Goal: Information Seeking & Learning: Learn about a topic

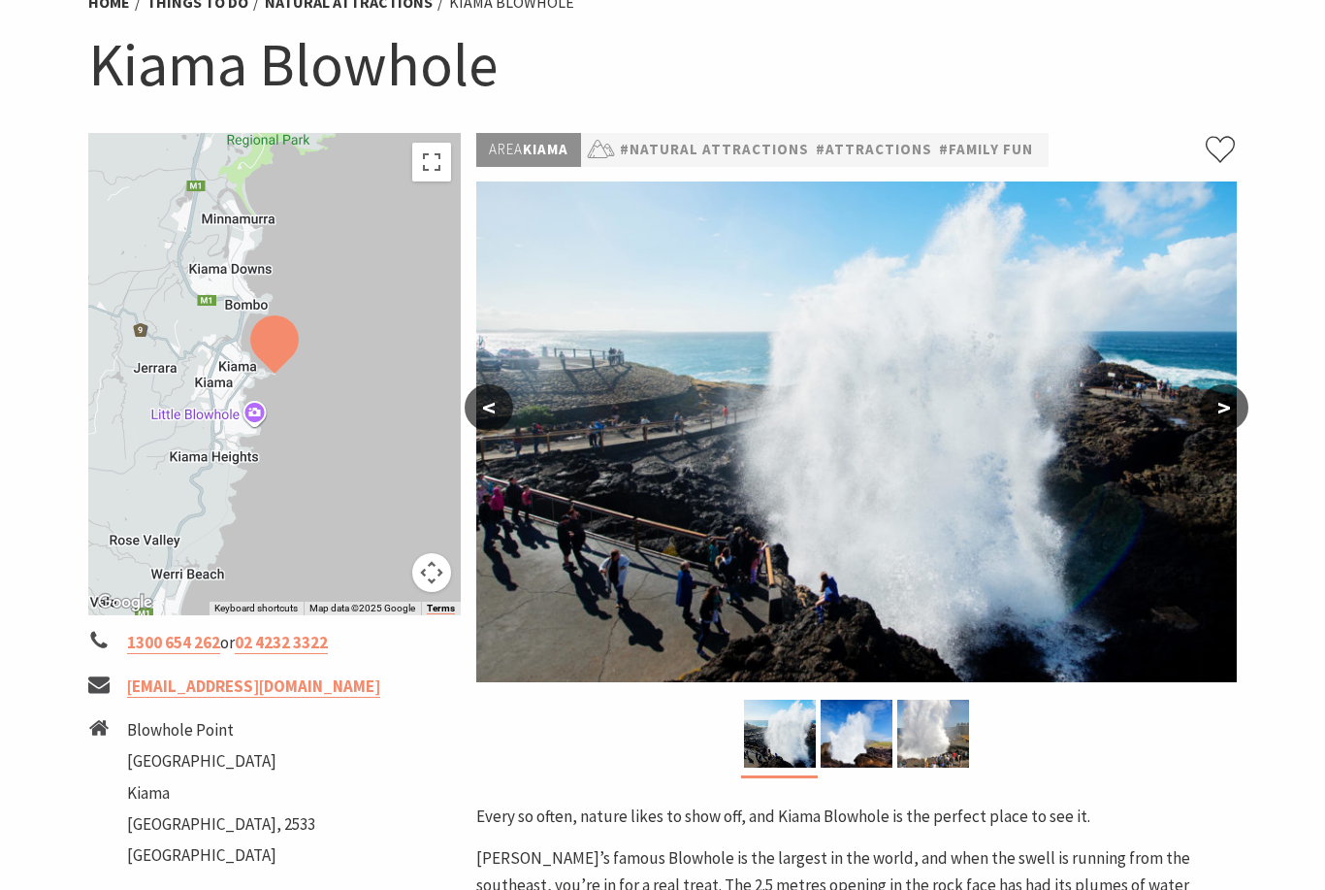
scroll to position [181, 0]
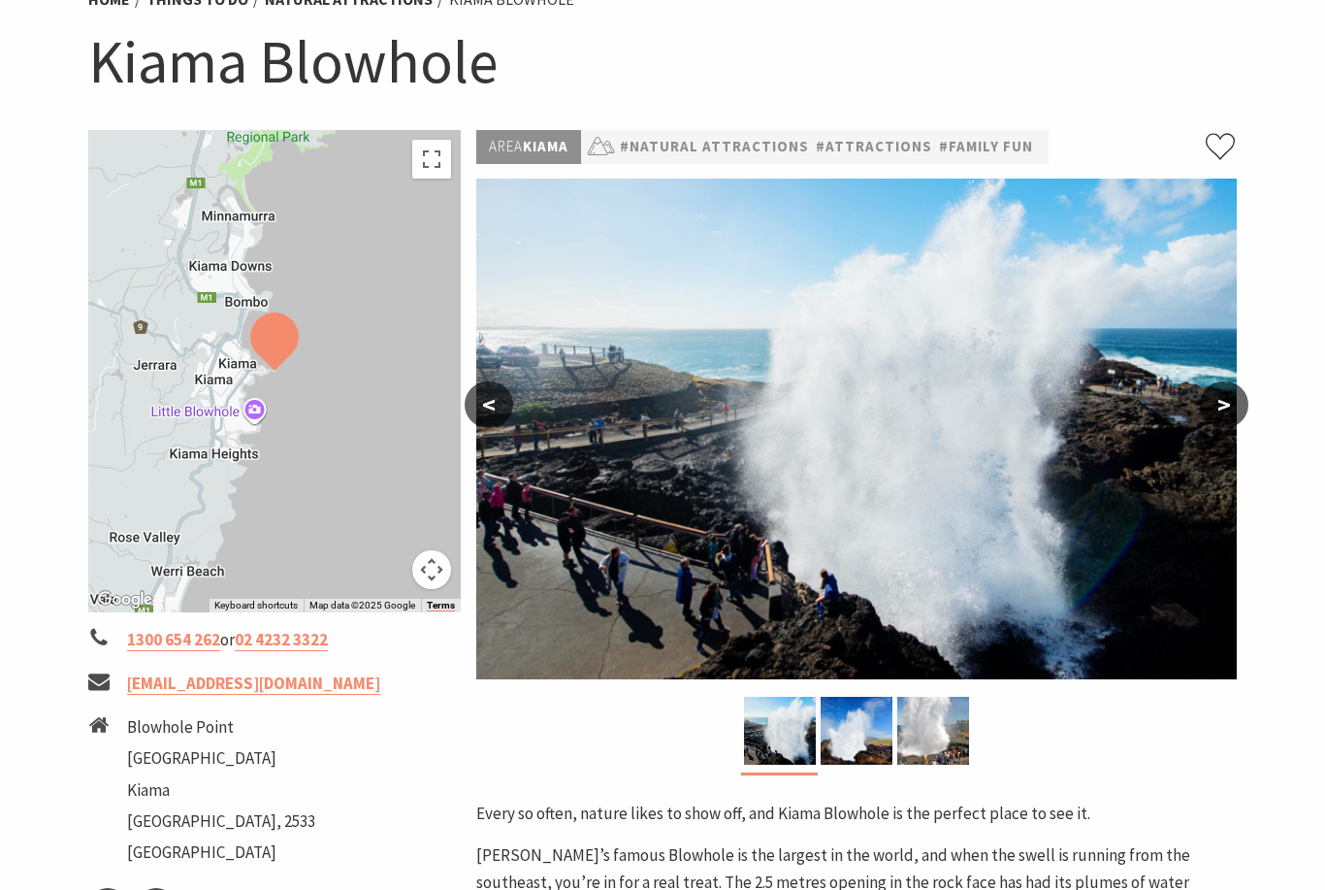
click at [1220, 403] on button ">" at bounding box center [1224, 404] width 49 height 47
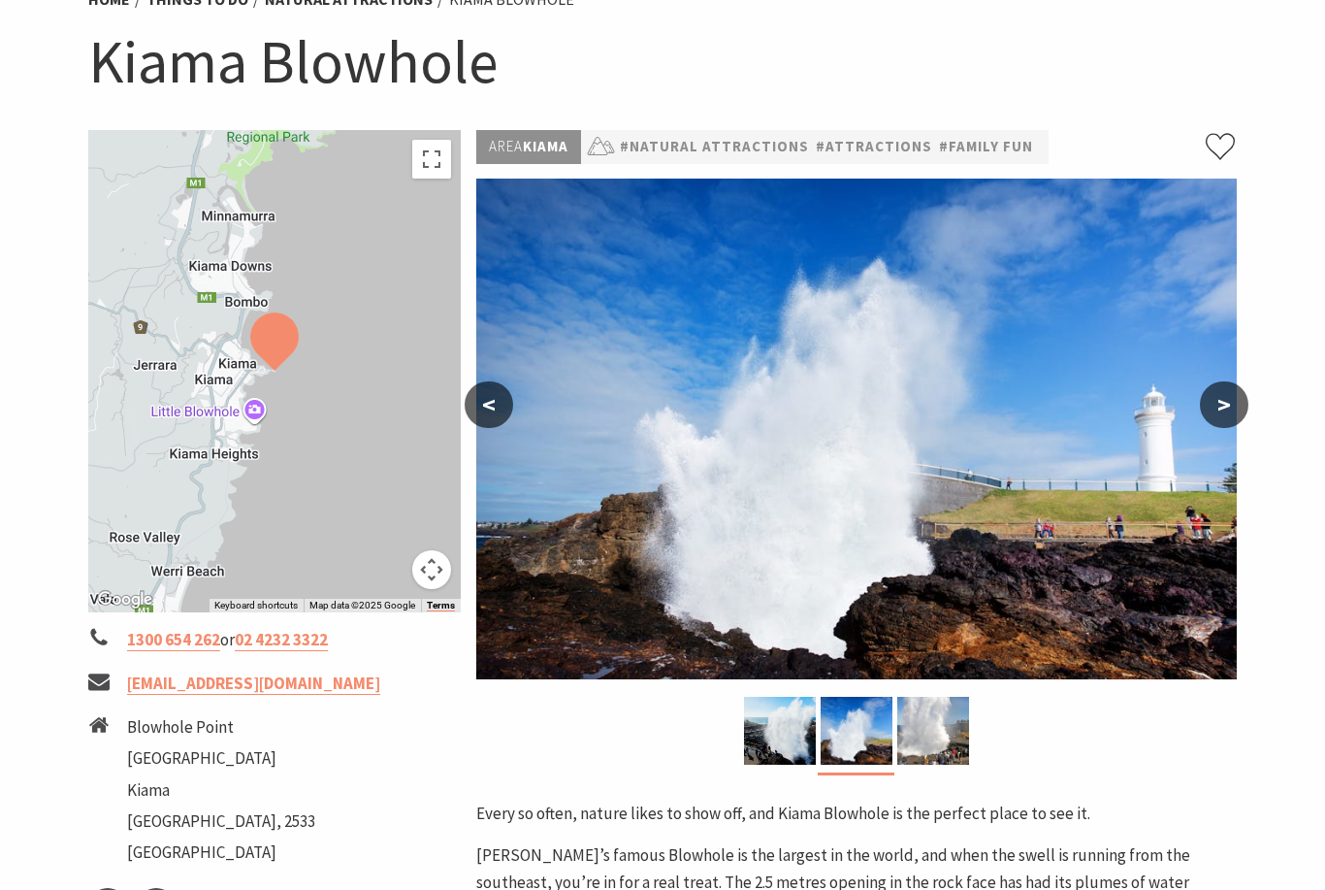
click at [1225, 409] on button ">" at bounding box center [1224, 404] width 49 height 47
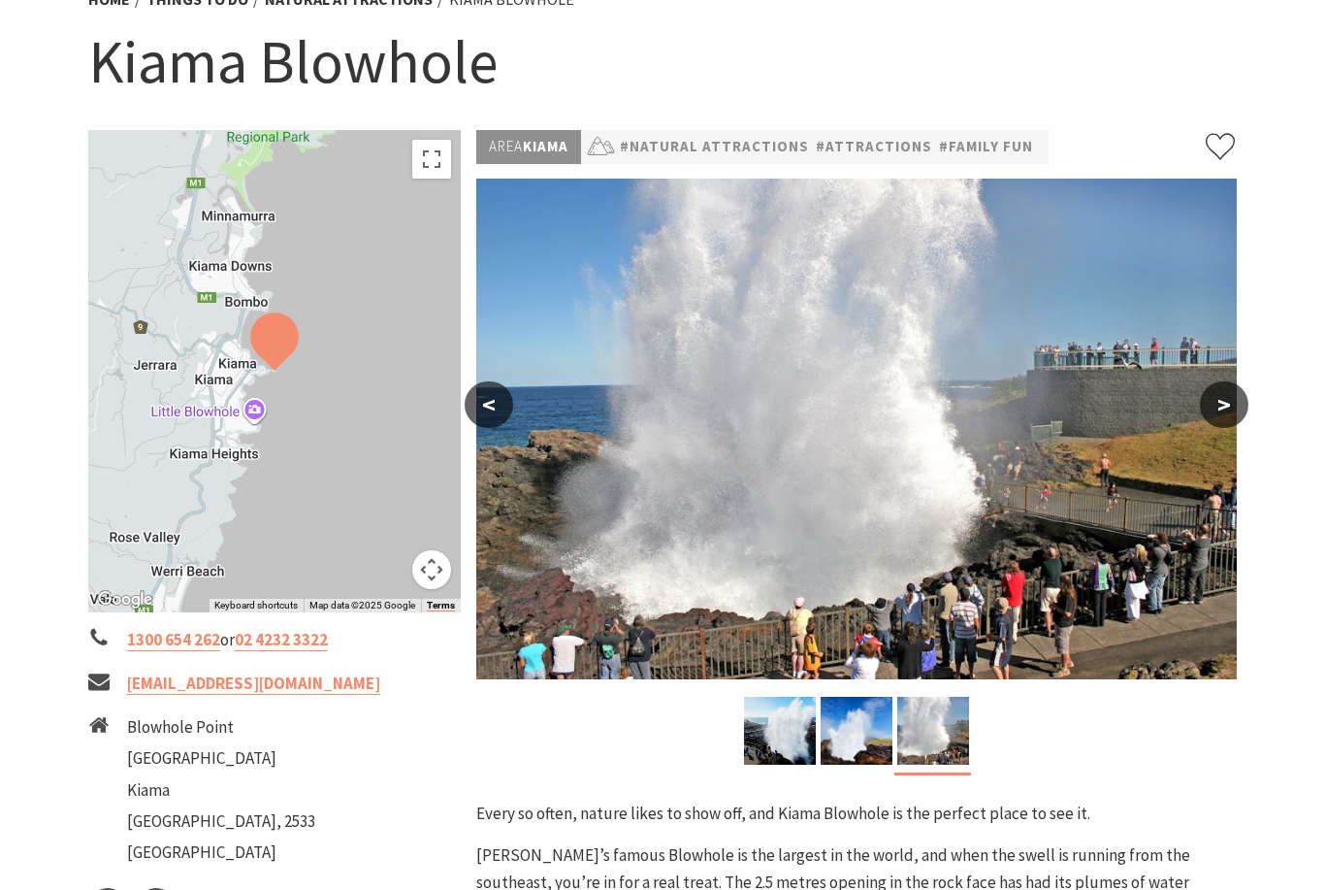
scroll to position [184, 0]
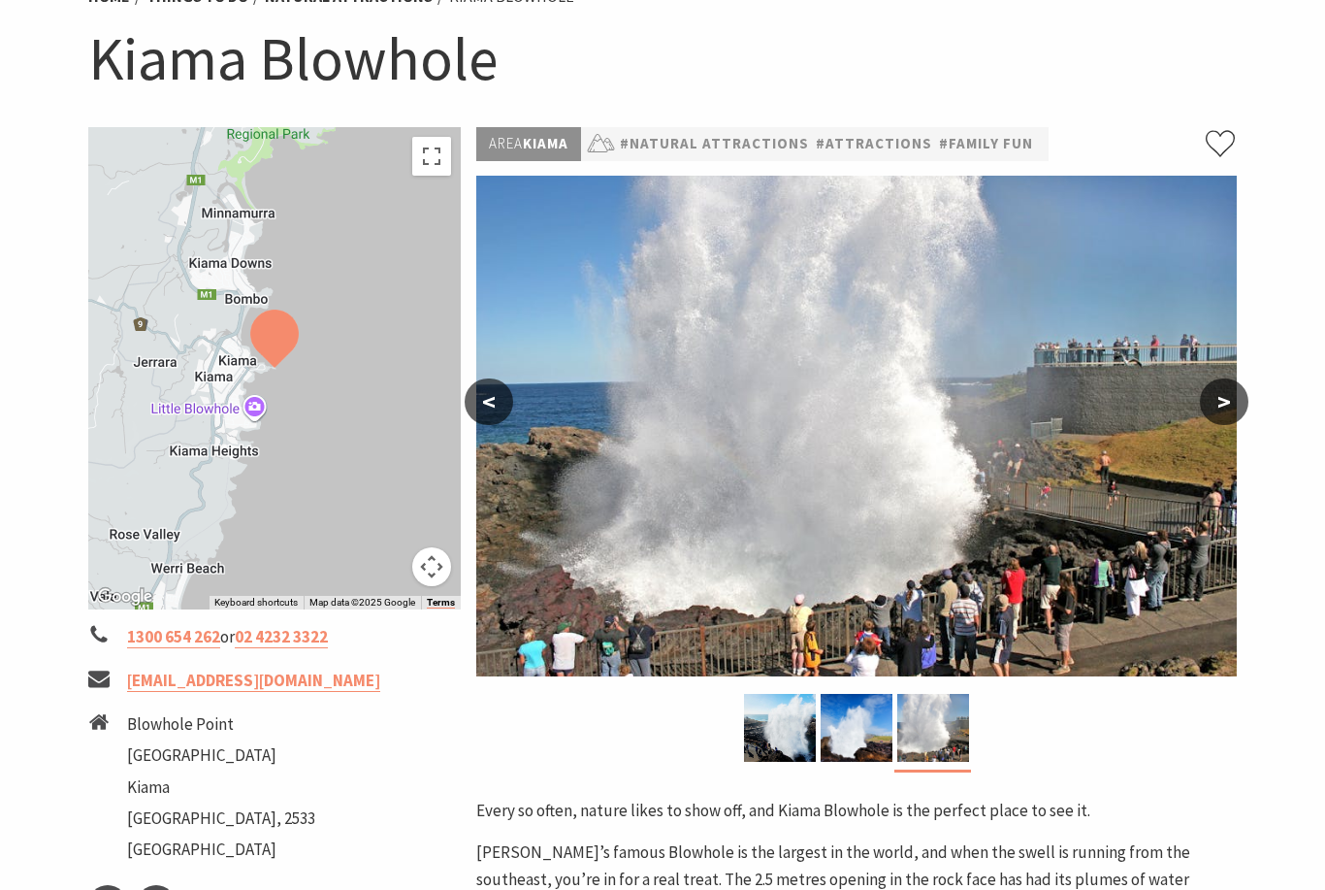
click at [509, 426] on img at bounding box center [856, 426] width 761 height 501
click at [498, 400] on button "<" at bounding box center [489, 401] width 49 height 47
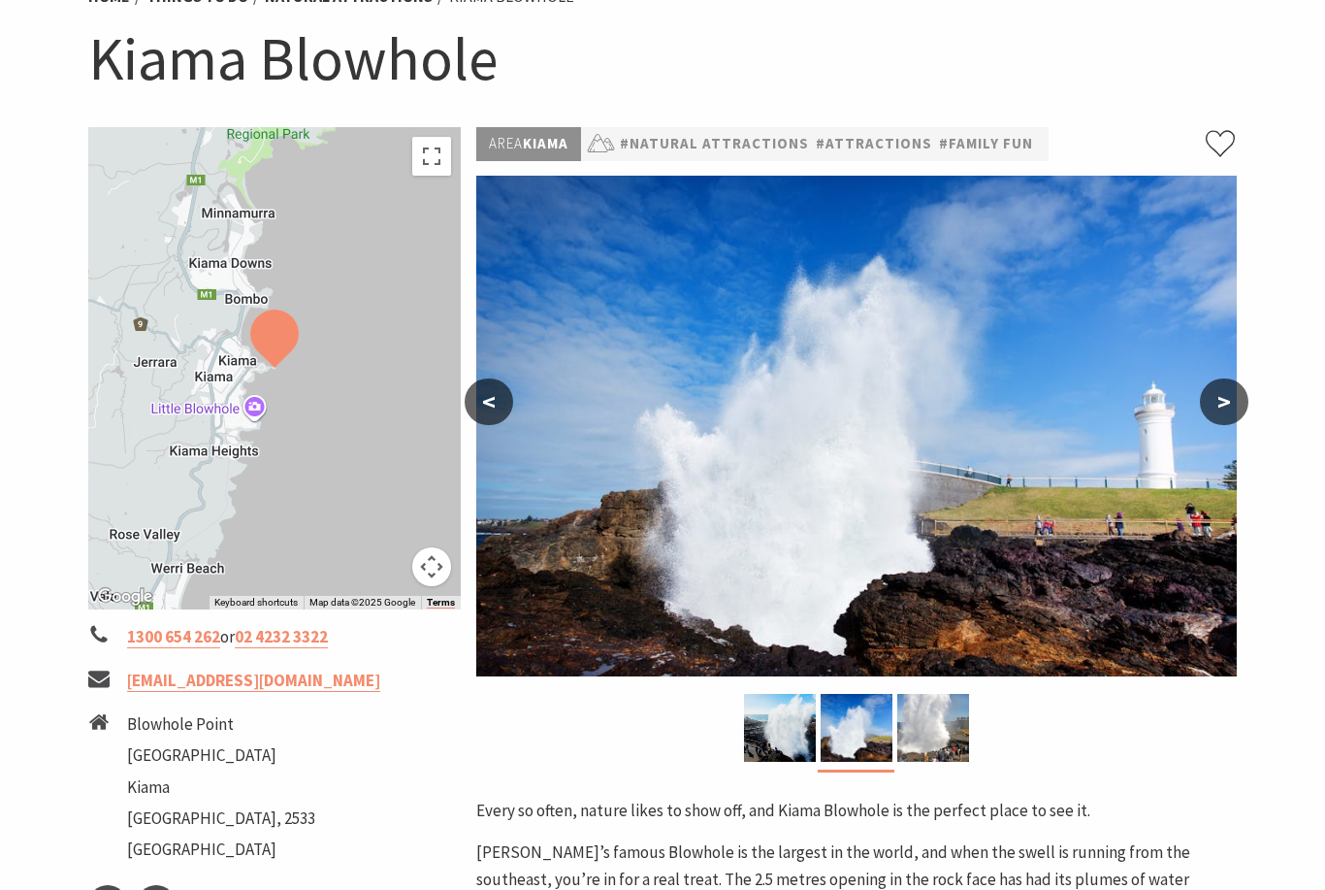
click at [507, 405] on button "<" at bounding box center [489, 401] width 49 height 47
click at [1213, 410] on button ">" at bounding box center [1224, 401] width 49 height 47
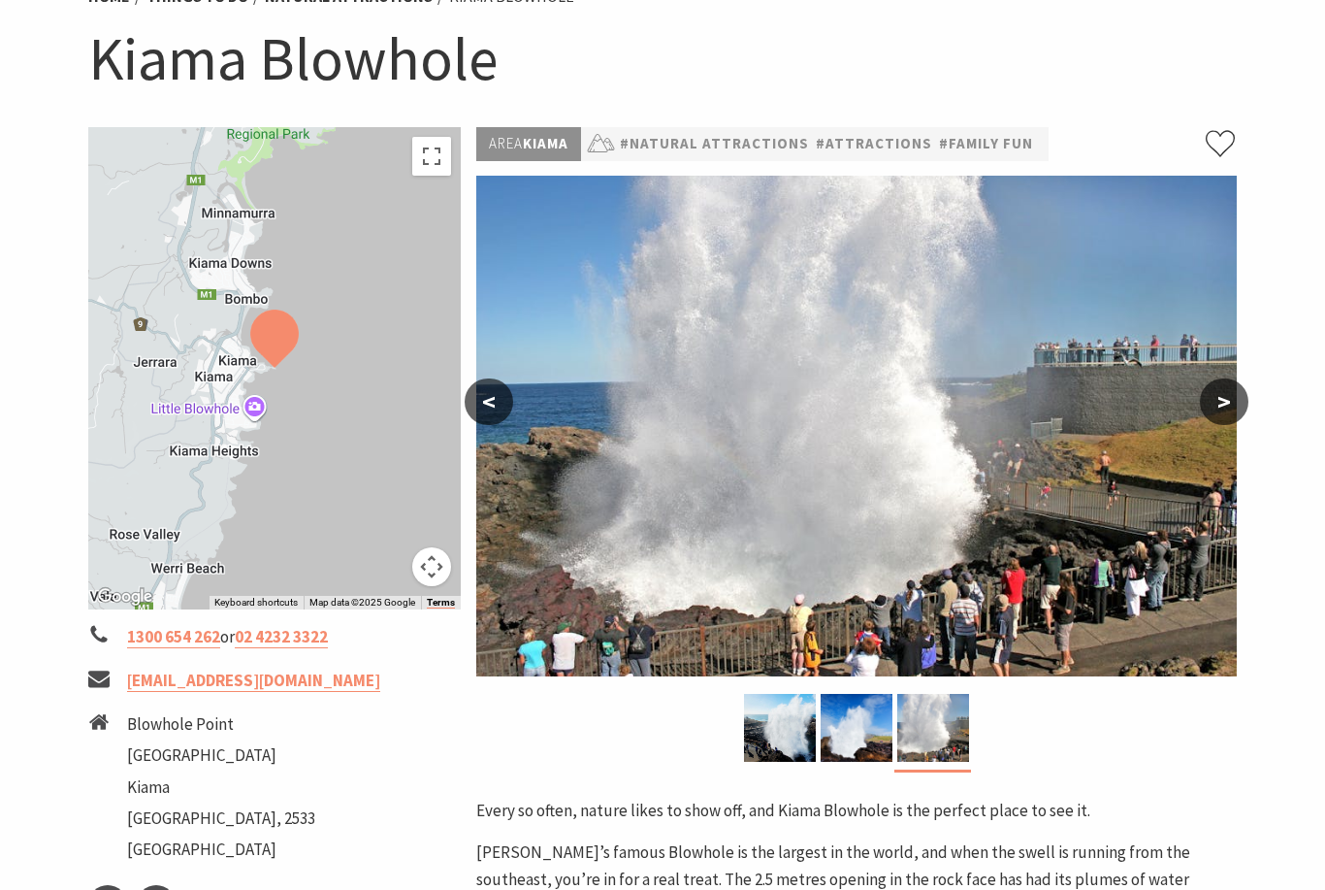
click at [1223, 401] on button ">" at bounding box center [1224, 401] width 49 height 47
click at [1224, 424] on button ">" at bounding box center [1224, 401] width 49 height 47
click at [1217, 409] on button ">" at bounding box center [1224, 401] width 49 height 47
click at [1221, 410] on button ">" at bounding box center [1224, 401] width 49 height 47
click at [1228, 407] on button ">" at bounding box center [1224, 401] width 49 height 47
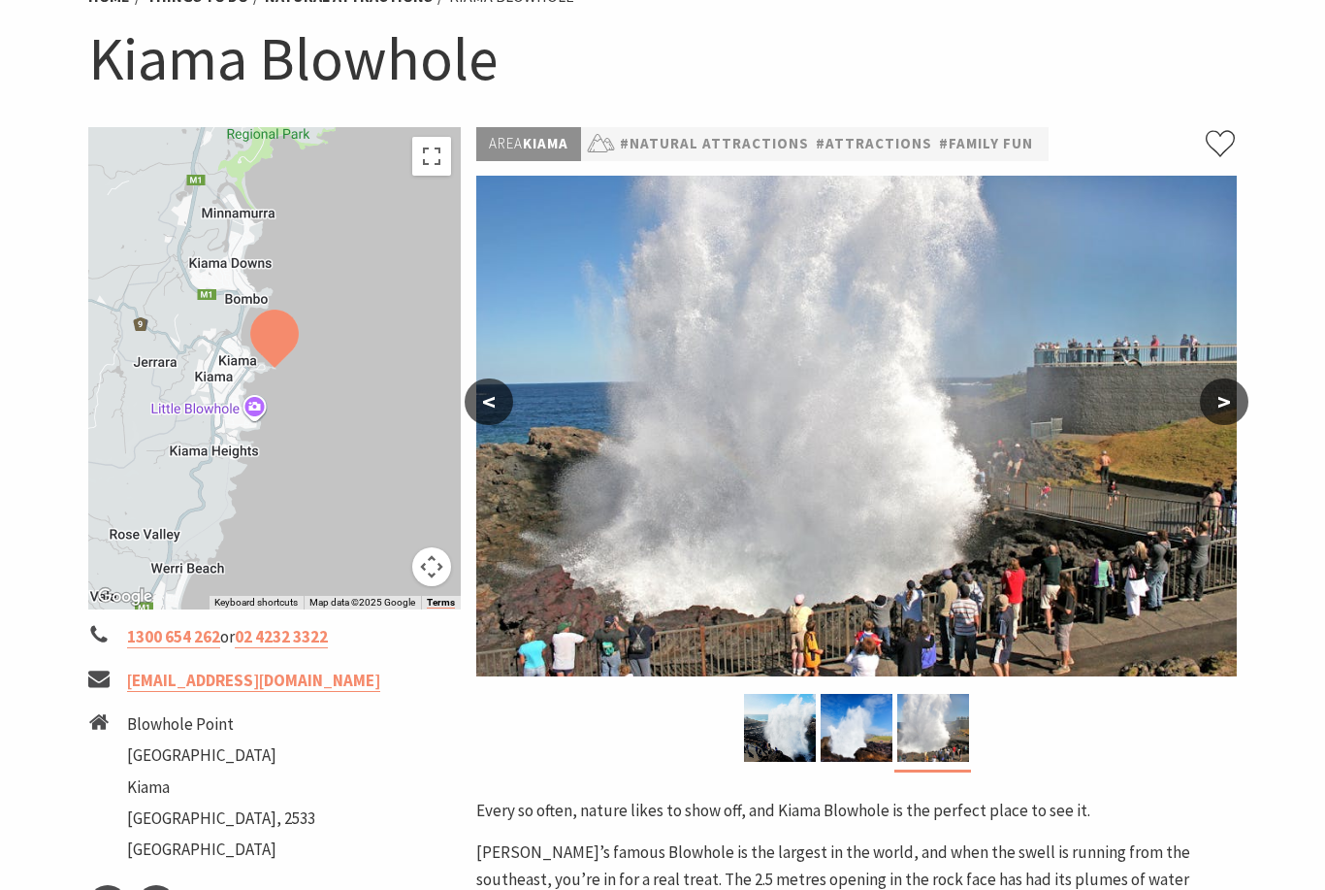
click at [1222, 403] on button ">" at bounding box center [1224, 401] width 49 height 47
click at [1218, 400] on button ">" at bounding box center [1224, 401] width 49 height 47
click at [505, 411] on button "<" at bounding box center [489, 401] width 49 height 47
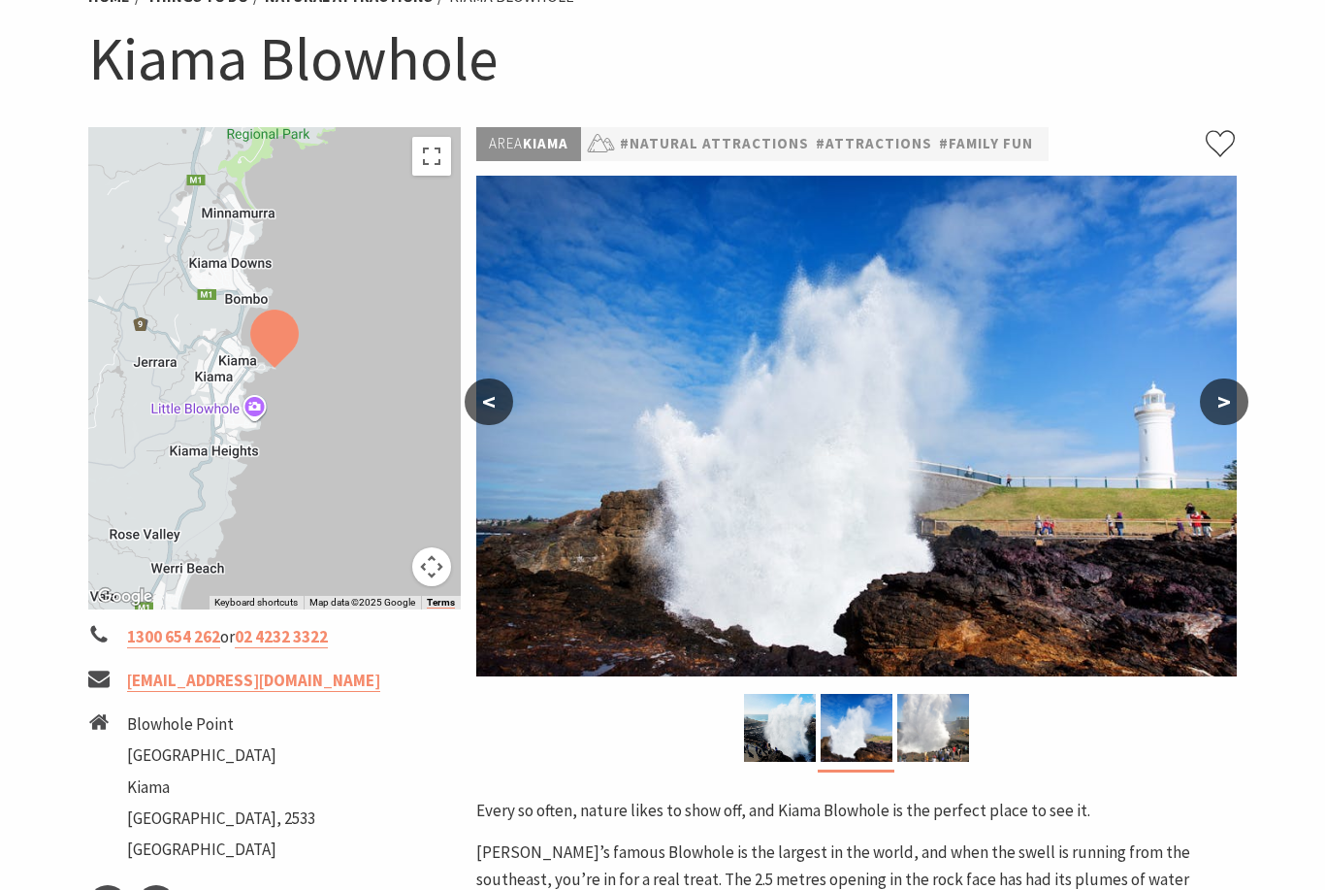
click at [501, 410] on button "<" at bounding box center [489, 401] width 49 height 47
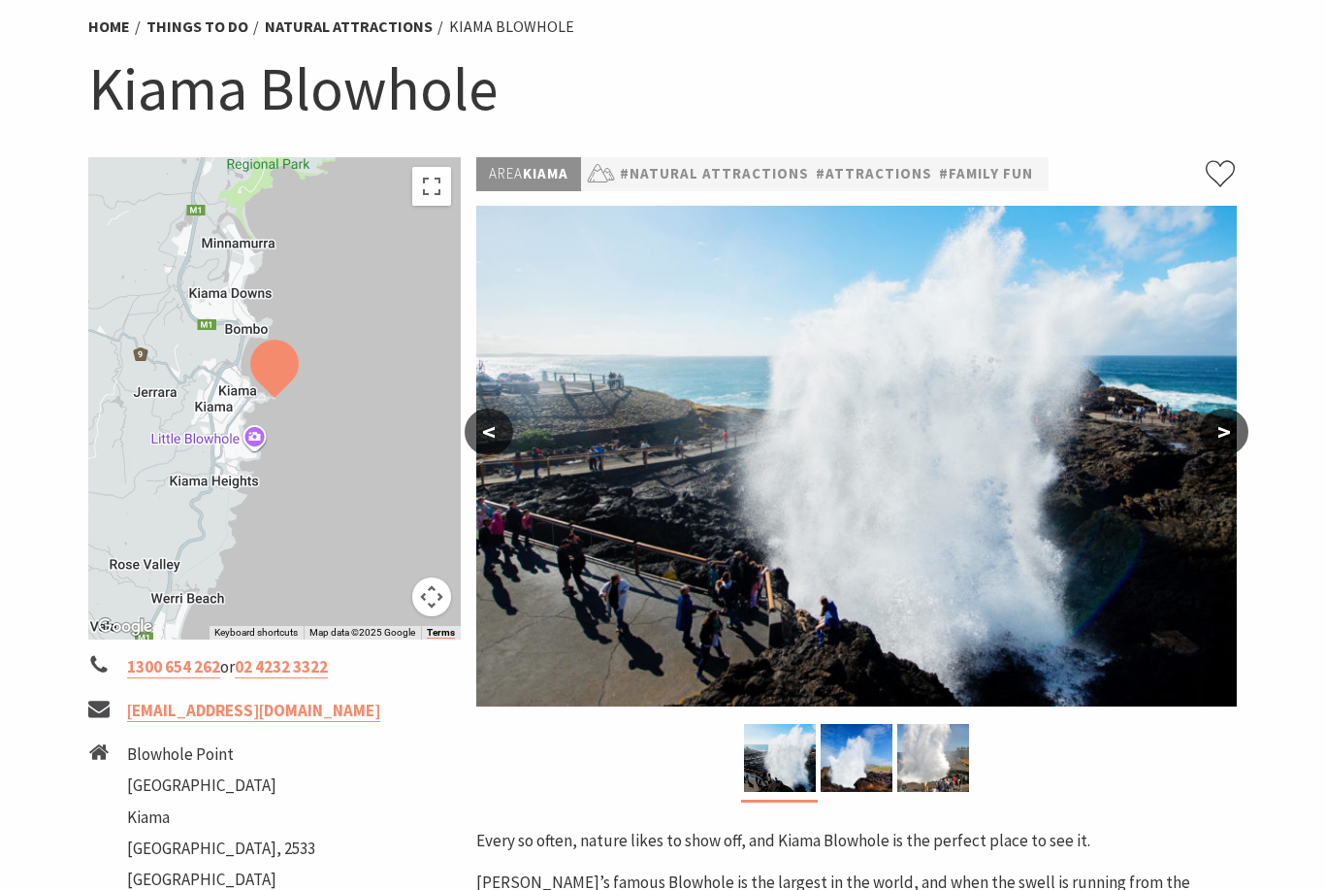
scroll to position [153, 0]
click at [254, 439] on div at bounding box center [274, 399] width 373 height 482
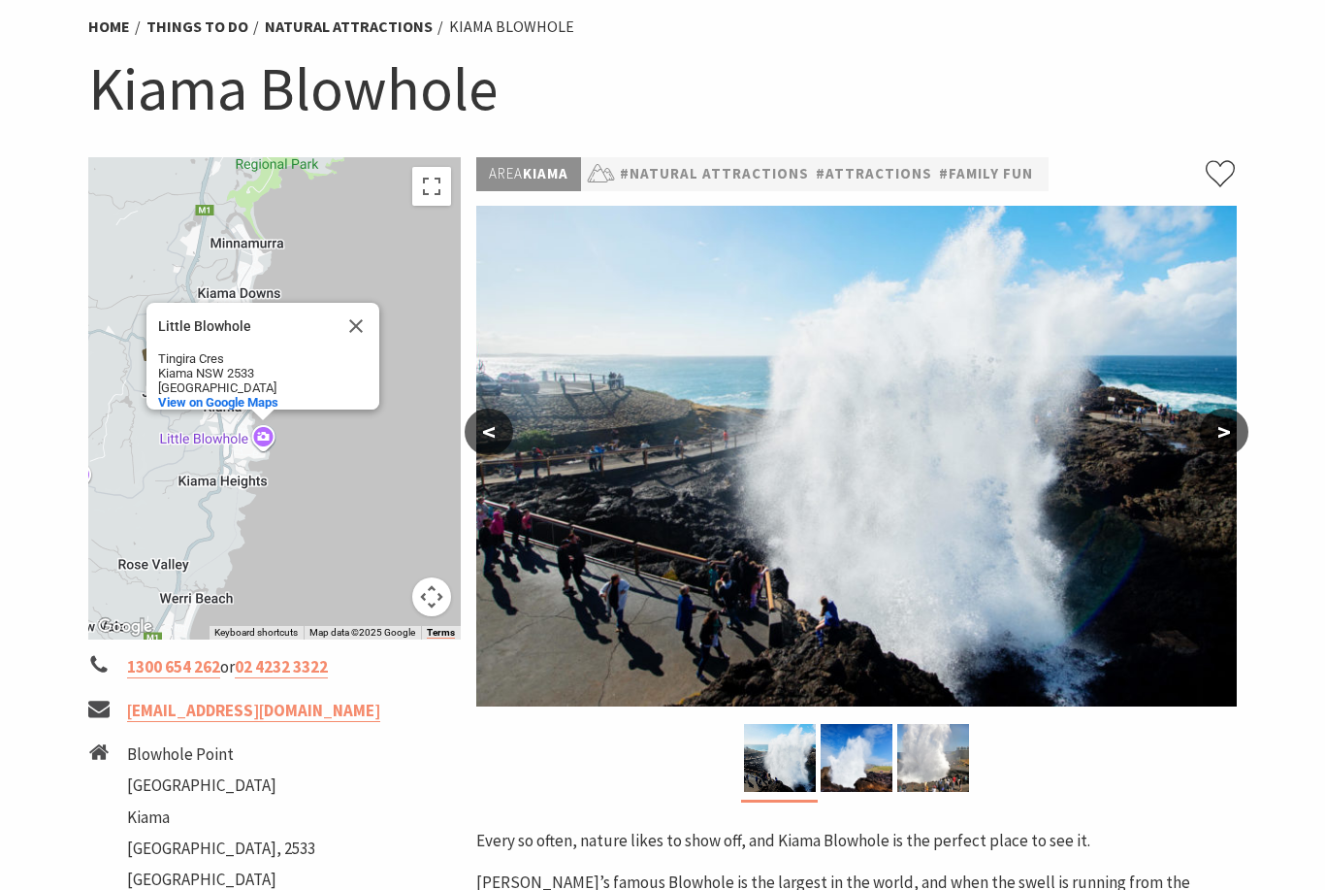
click at [218, 439] on div "Little Blowhole Little Blowhole Tingira Cres Kiama NSW 2533 Australia View on G…" at bounding box center [274, 398] width 373 height 482
click at [227, 447] on div "Little Blowhole Little Blowhole Tingira Cres Kiama NSW 2533 Australia View on G…" at bounding box center [274, 398] width 373 height 482
click at [263, 436] on div "Little Blowhole Little Blowhole Tingira Cres Kiama NSW 2533 Australia View on G…" at bounding box center [274, 398] width 373 height 482
click at [214, 439] on div "Little Blowhole Little Blowhole Tingira Cres Kiama NSW 2533 Australia View on G…" at bounding box center [274, 398] width 373 height 482
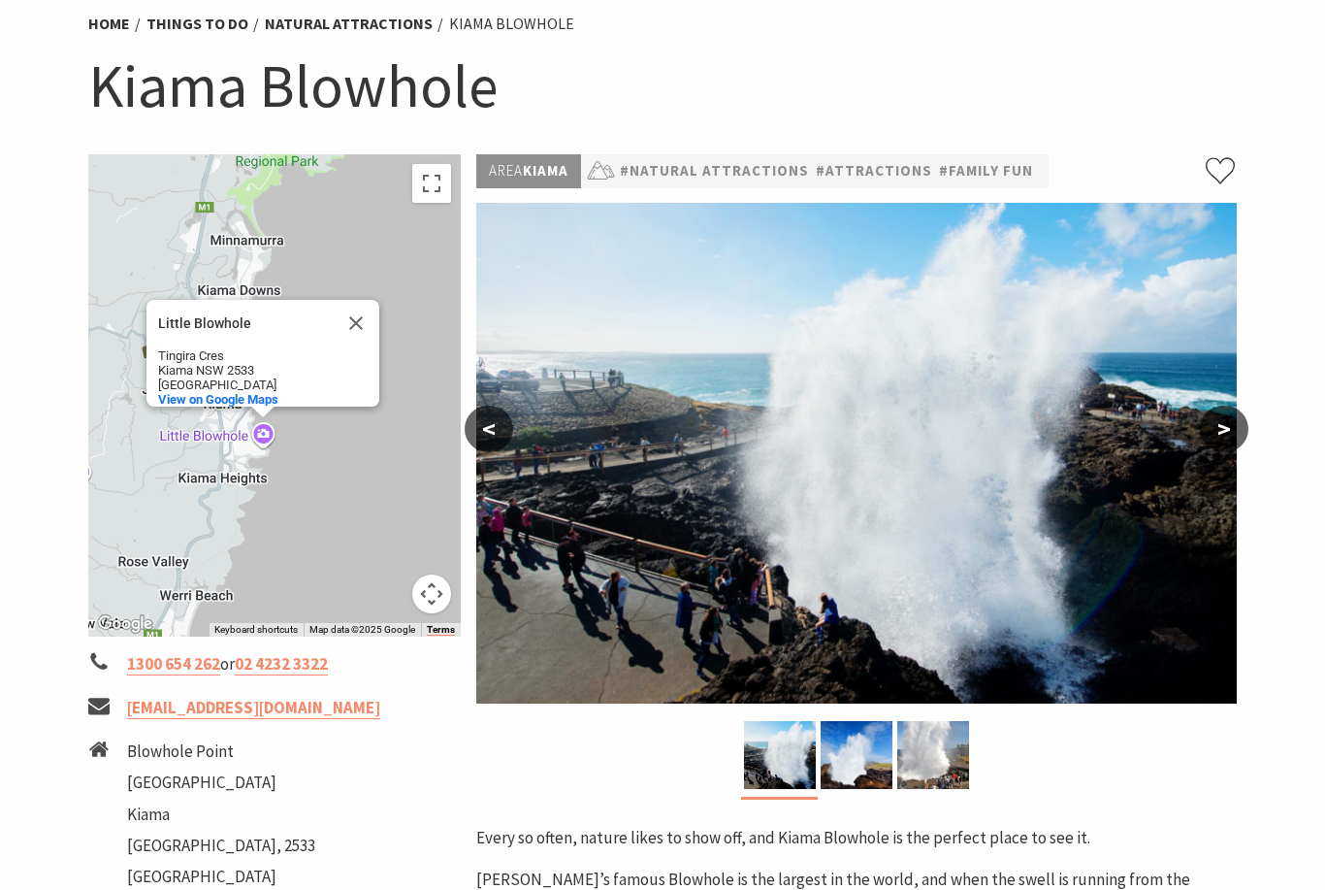
click at [357, 301] on button "Close" at bounding box center [356, 324] width 47 height 47
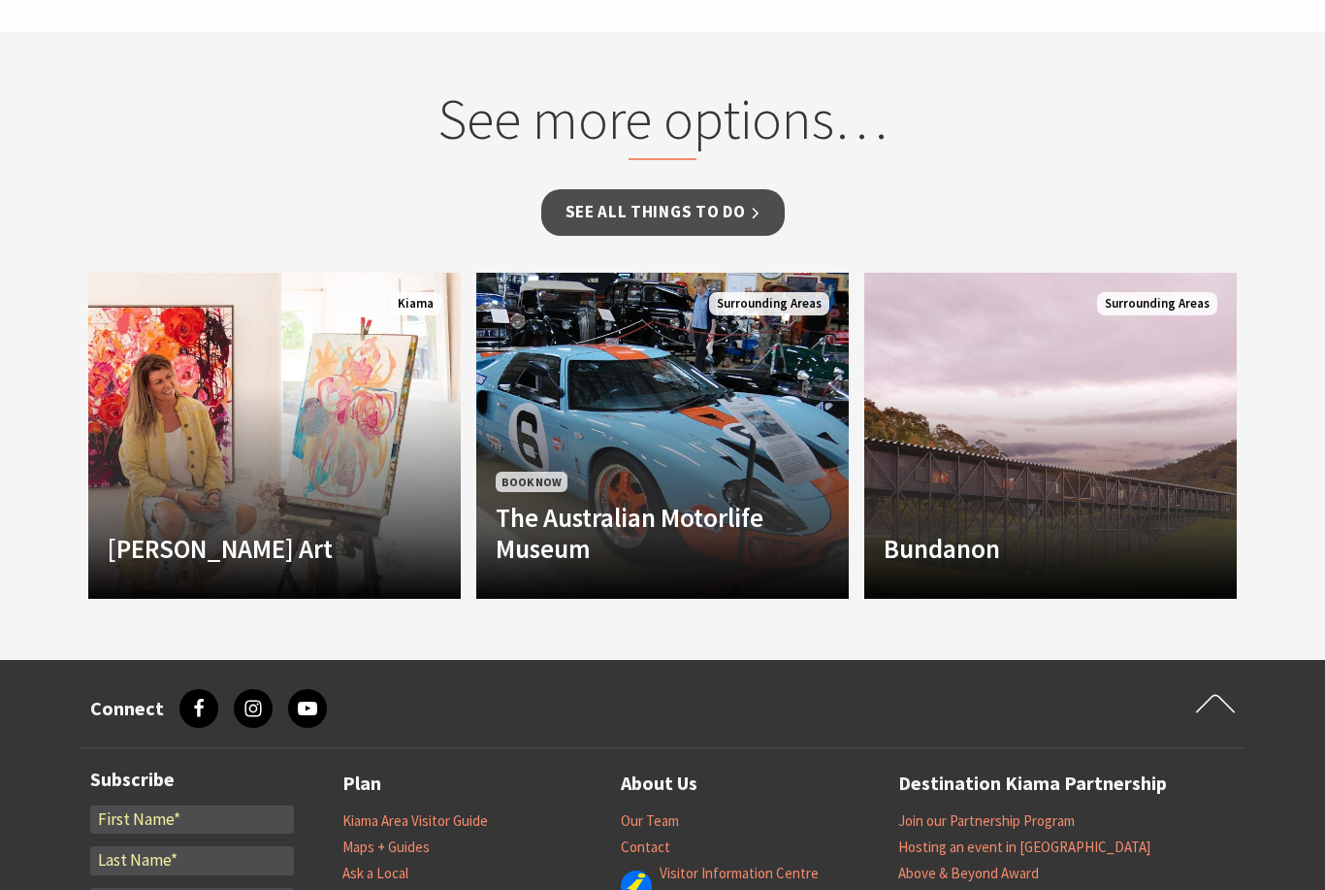
scroll to position [1779, 0]
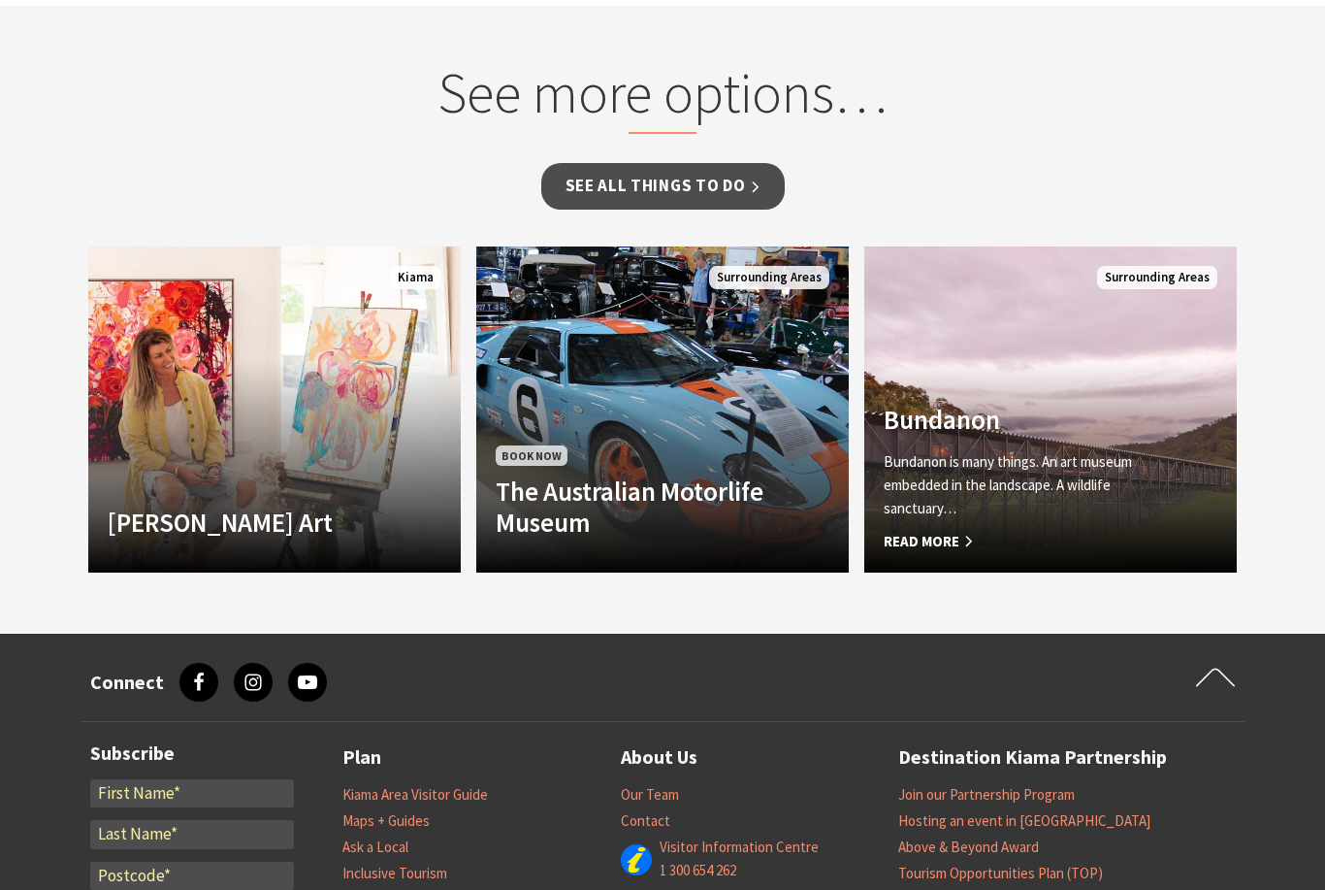
click at [1090, 479] on p "Bundanon is many things. An art museum embedded in the landscape. A wildlife sa…" at bounding box center [1022, 485] width 277 height 70
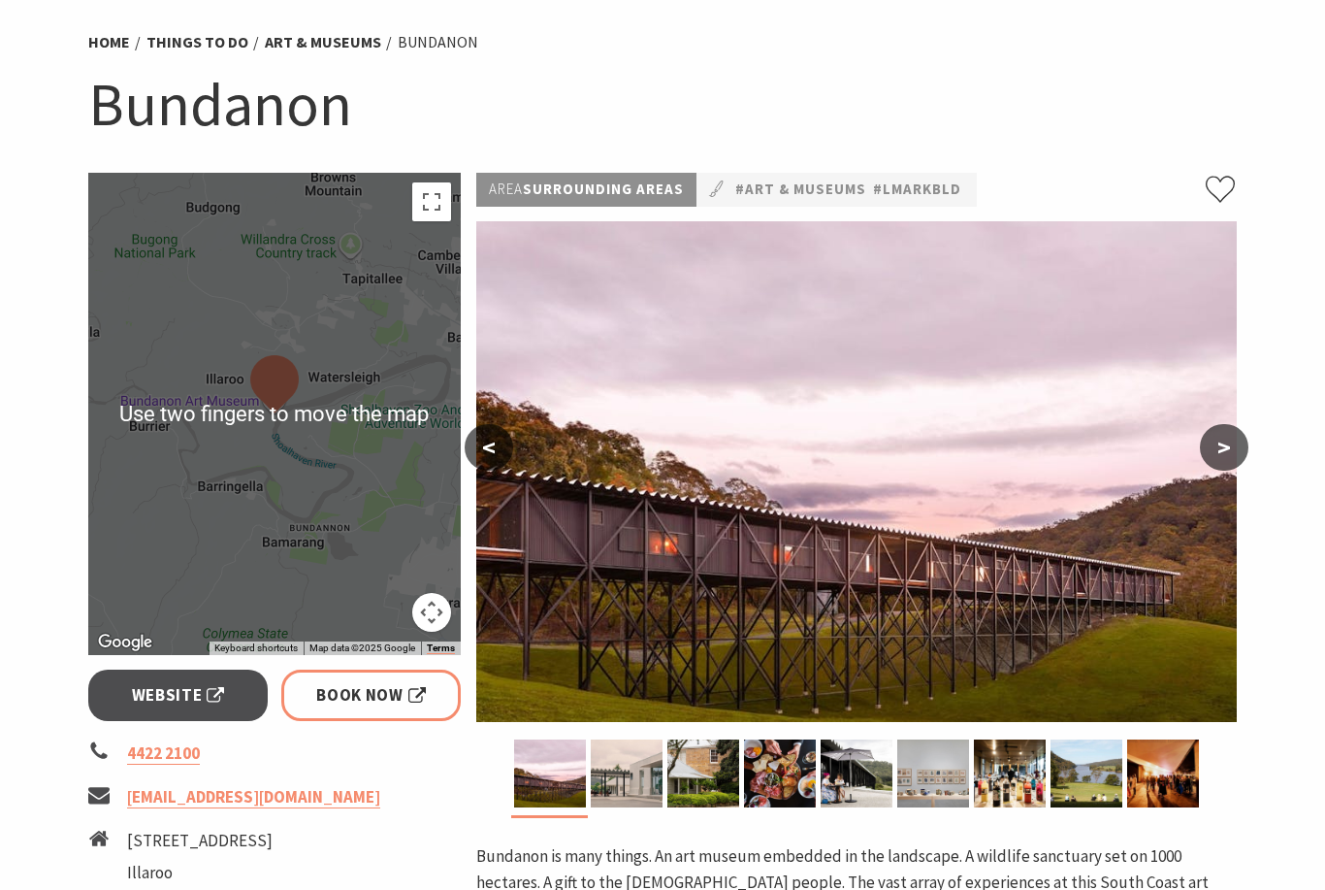
scroll to position [138, 0]
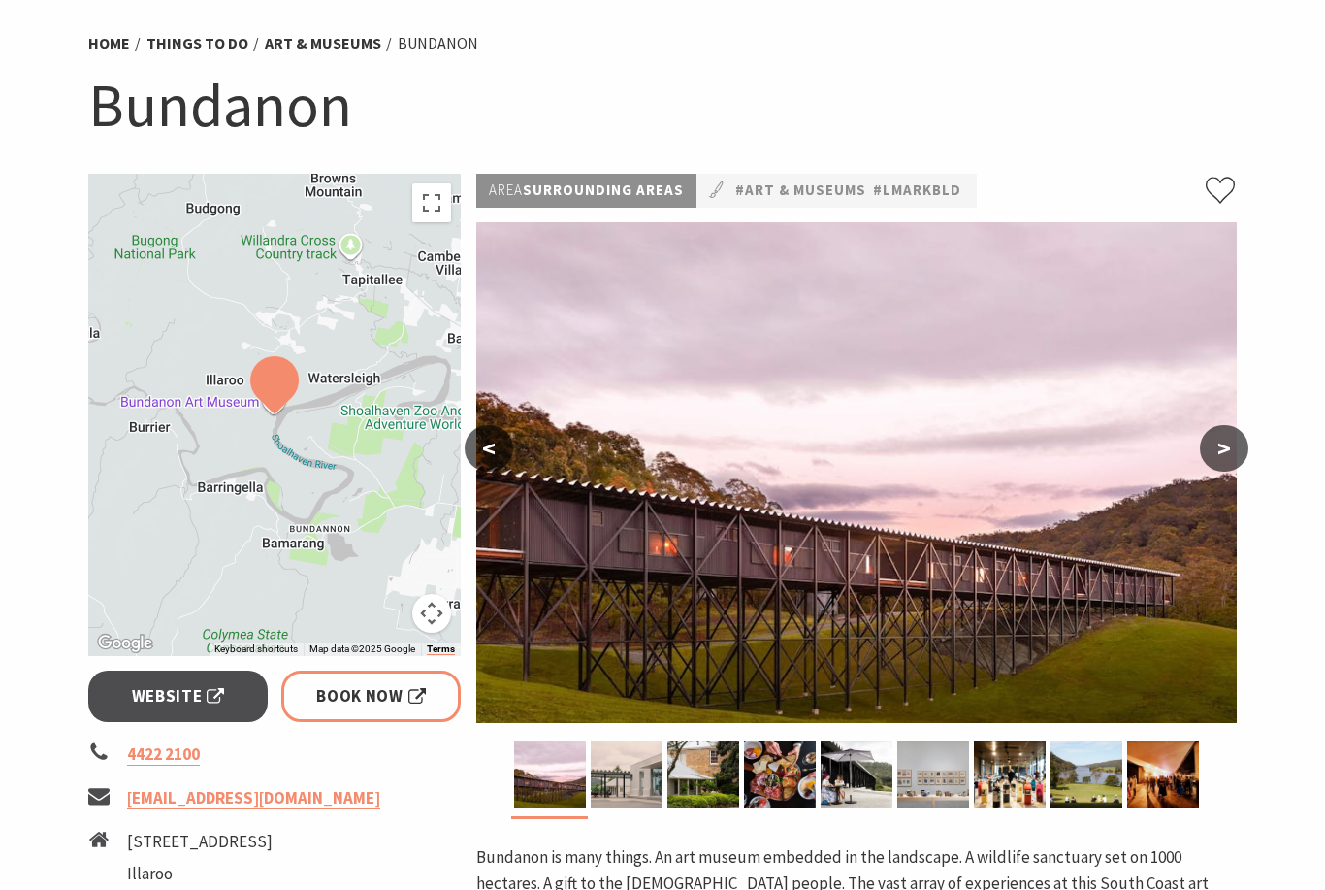
click at [1230, 446] on button ">" at bounding box center [1224, 448] width 49 height 47
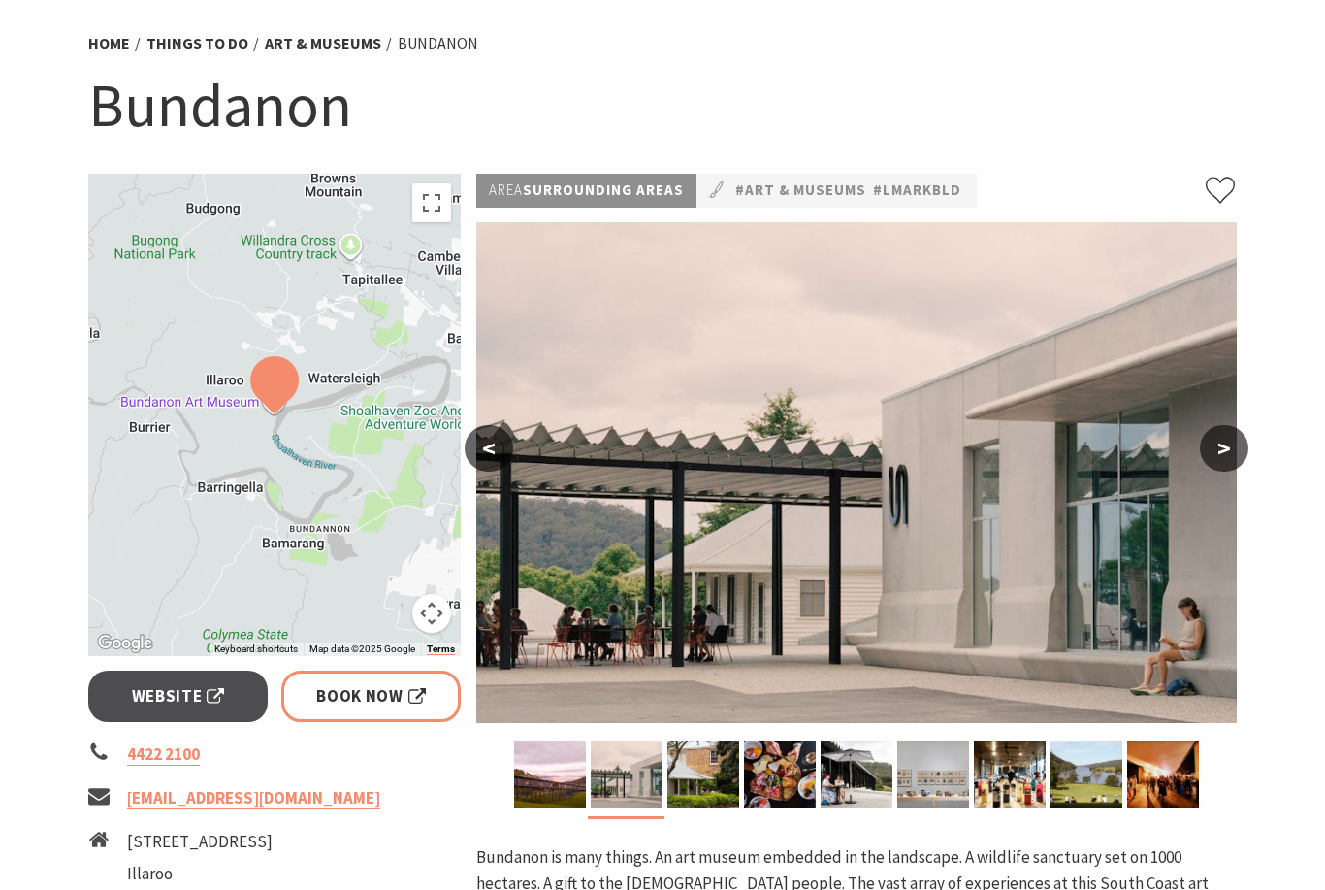
click at [1216, 446] on button ">" at bounding box center [1224, 448] width 49 height 47
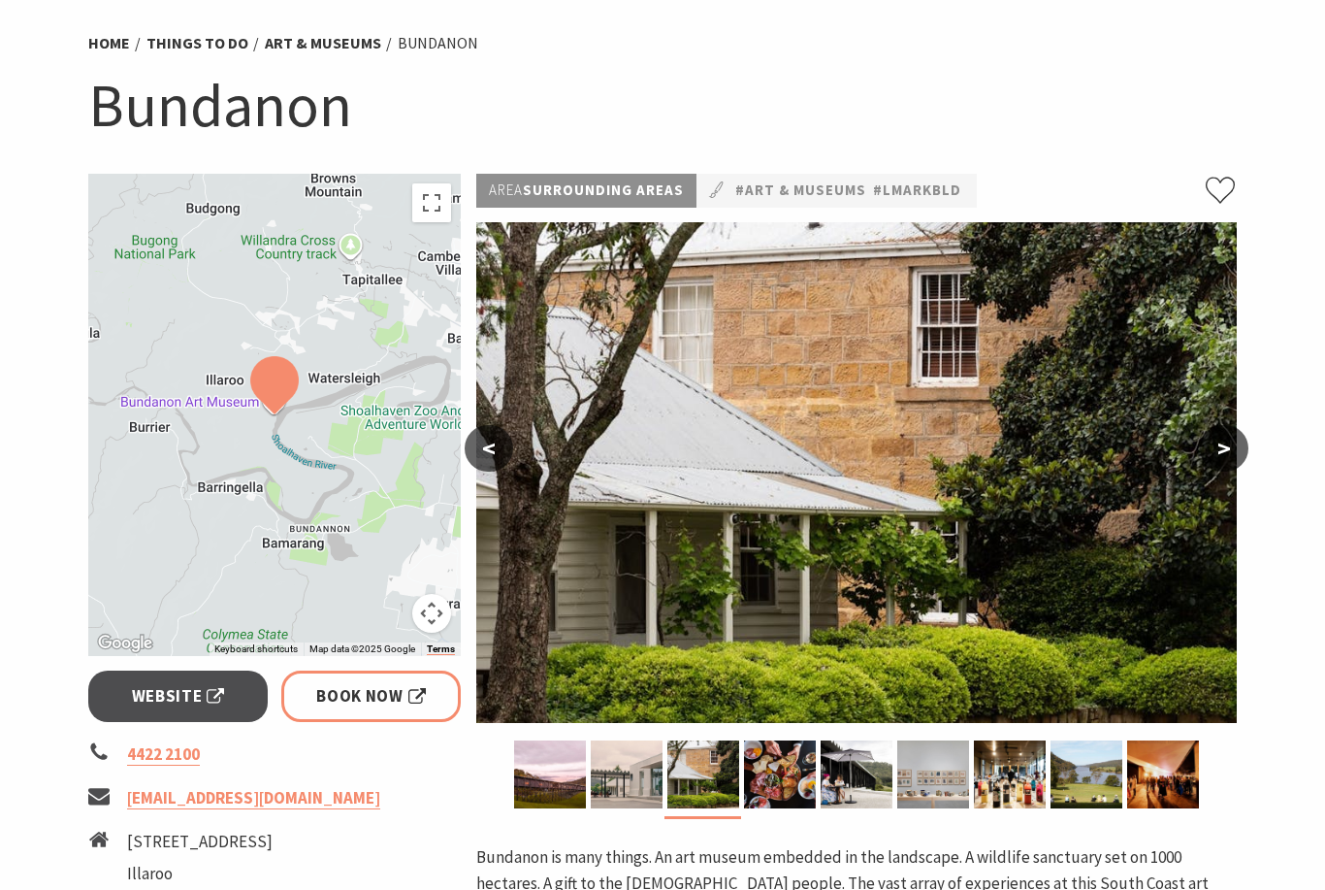
click at [1223, 450] on button ">" at bounding box center [1224, 448] width 49 height 47
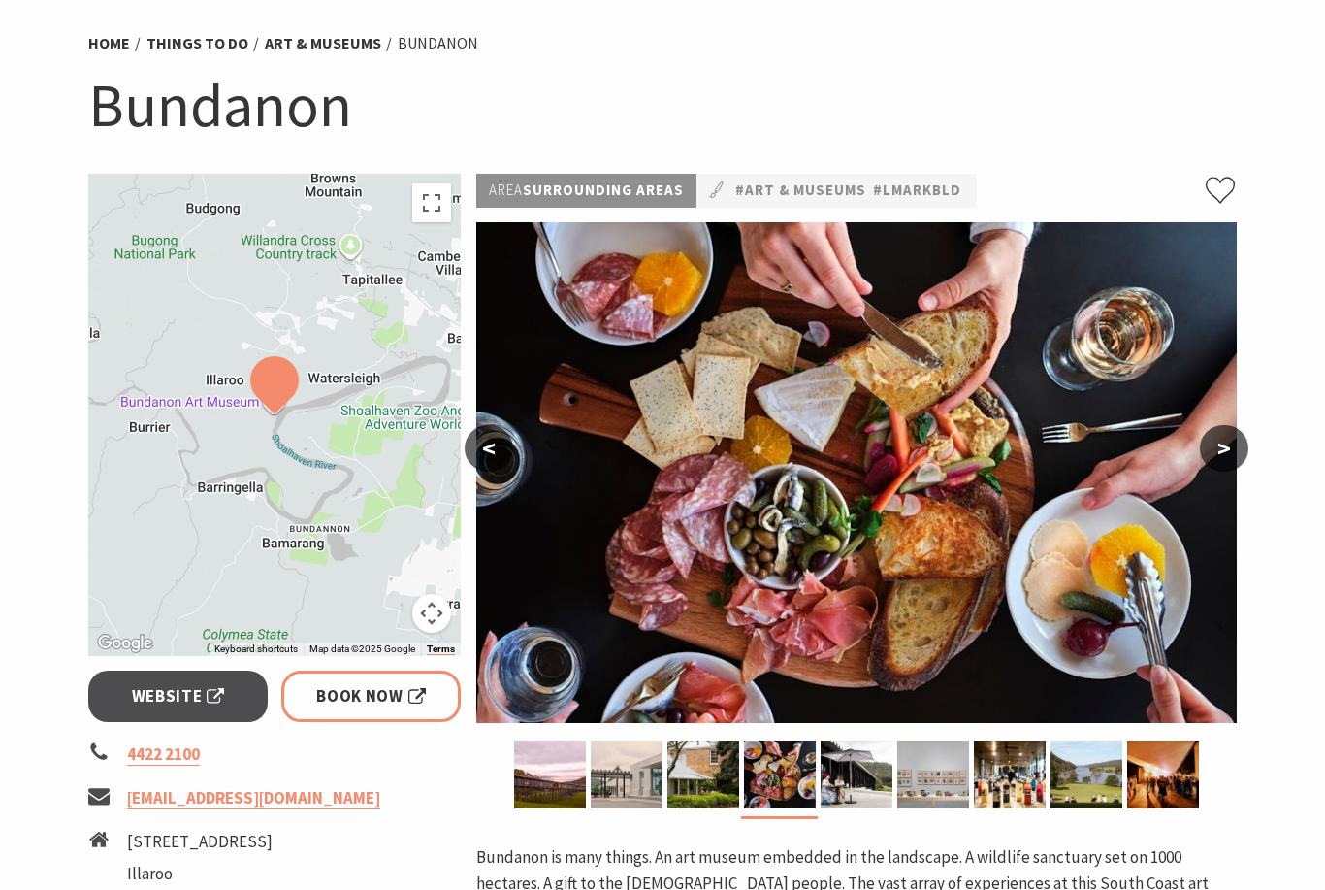
click at [1234, 440] on button ">" at bounding box center [1224, 448] width 49 height 47
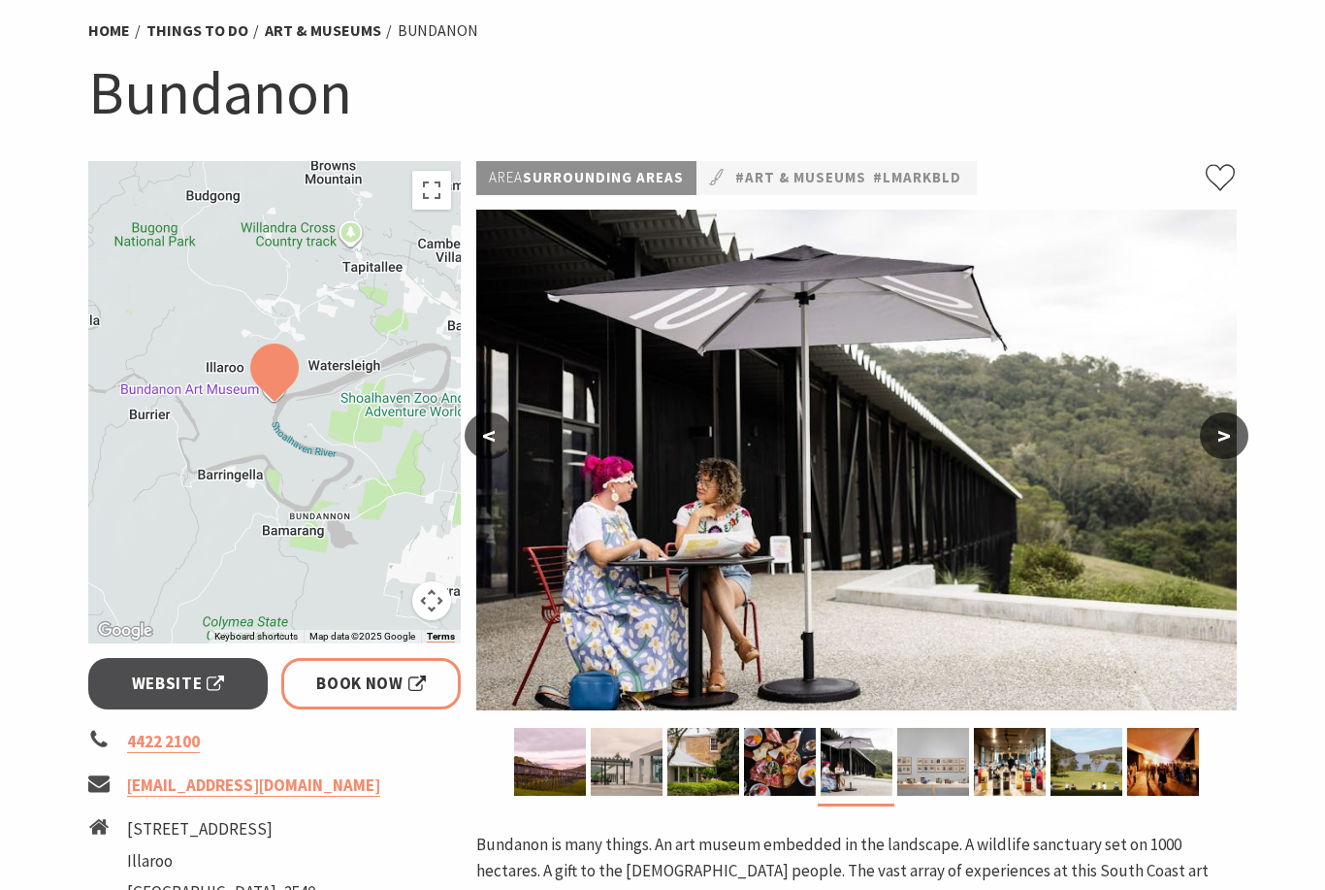
scroll to position [146, 0]
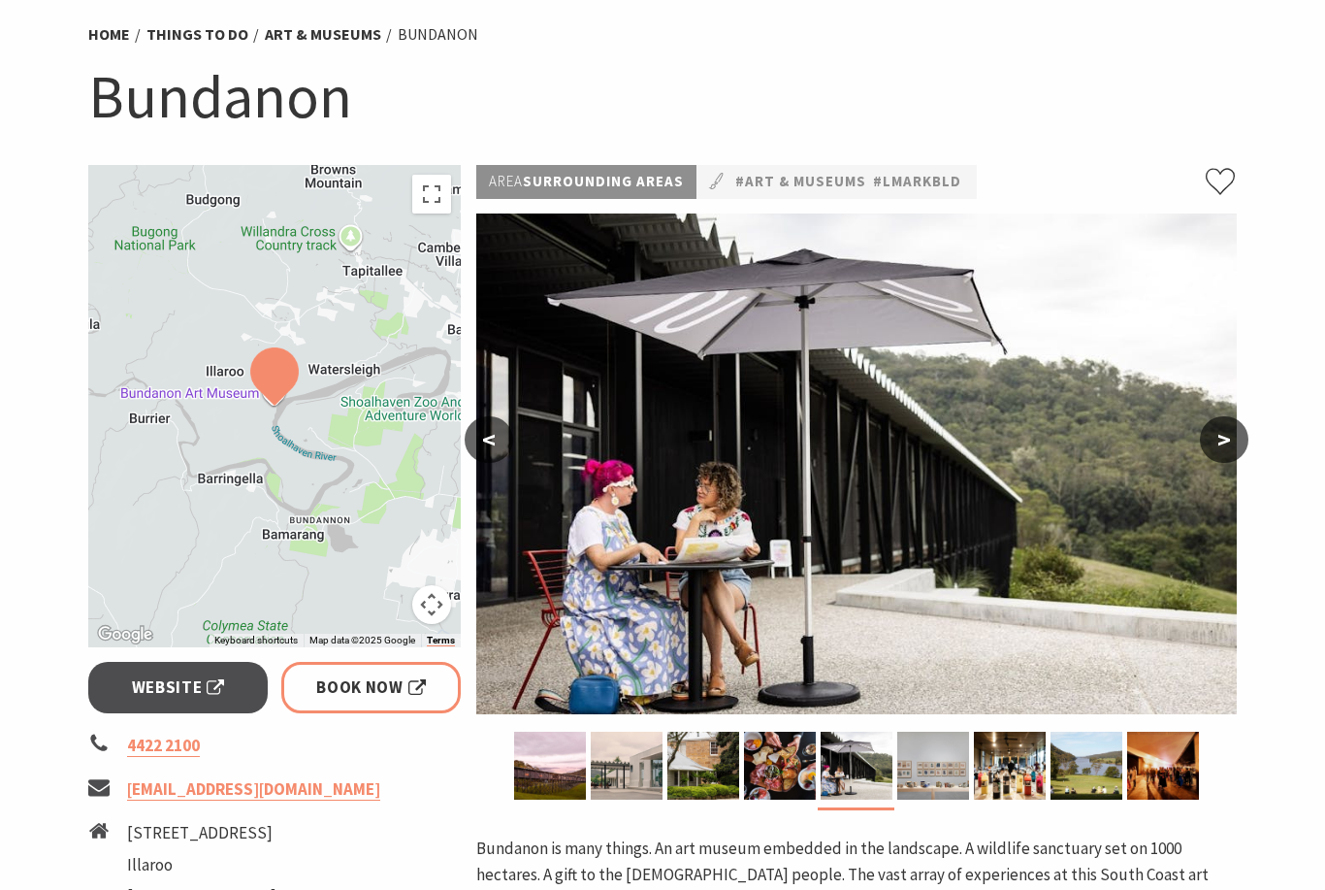
click at [1210, 447] on button ">" at bounding box center [1224, 439] width 49 height 47
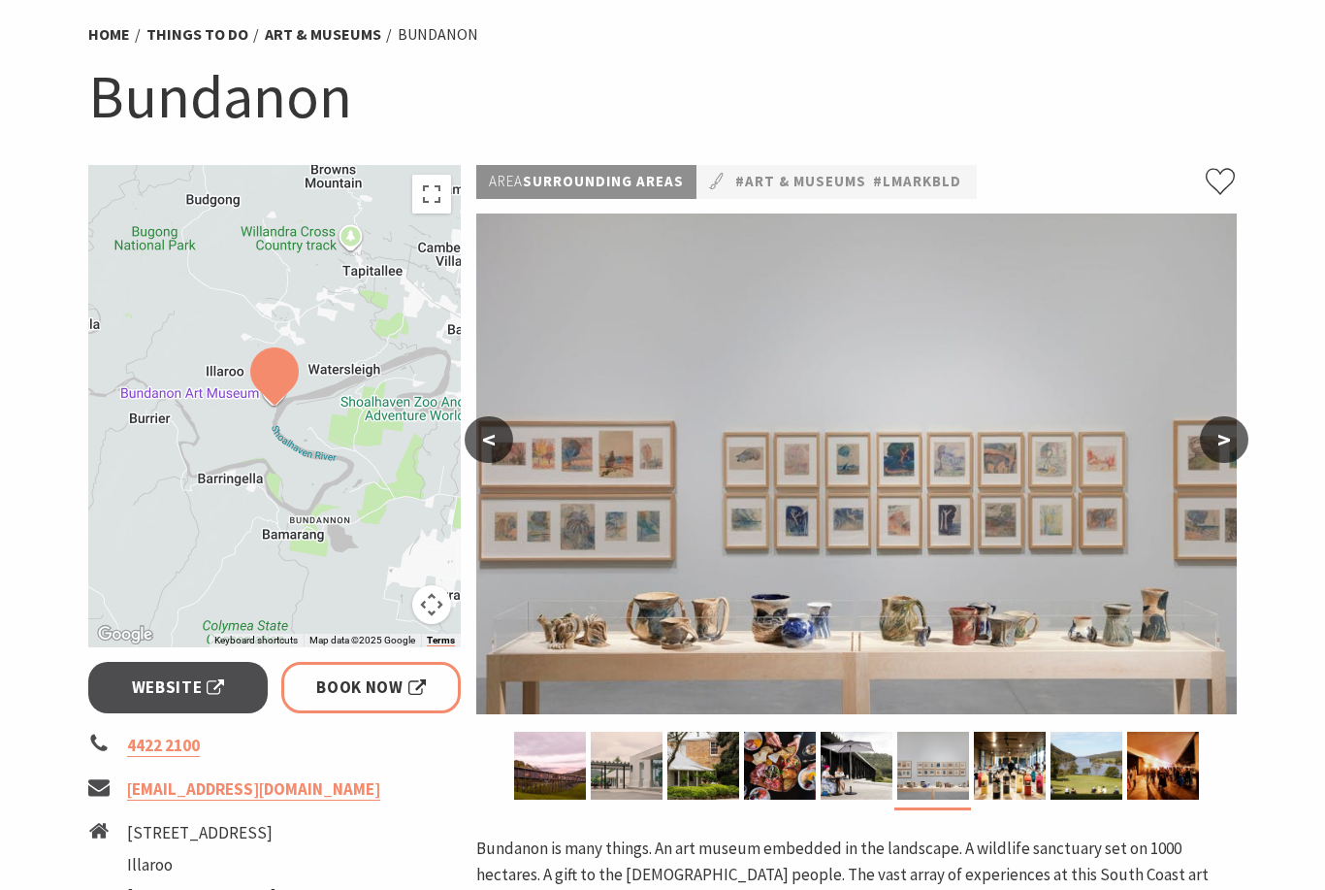
click at [1221, 440] on button ">" at bounding box center [1224, 439] width 49 height 47
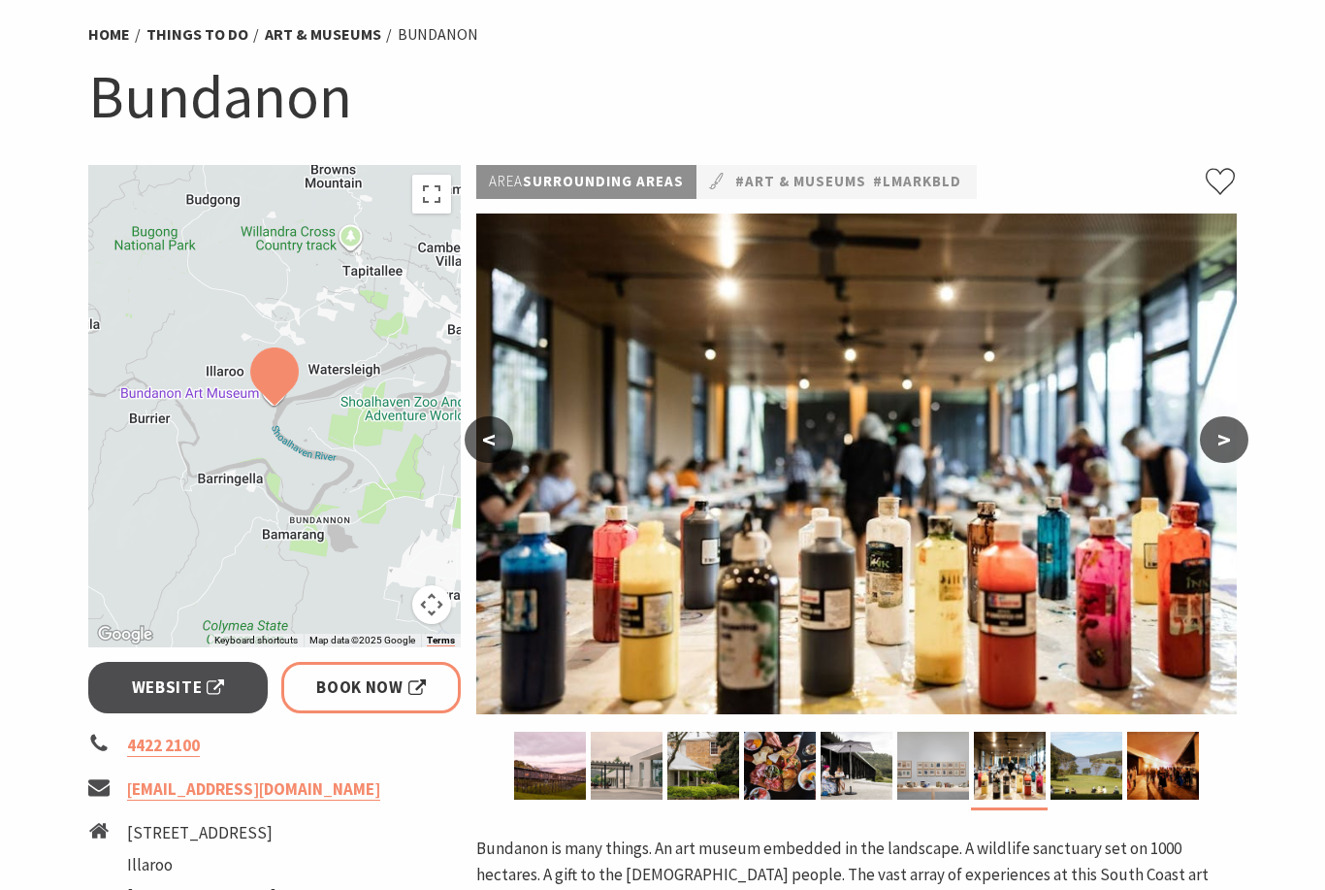
click at [1218, 448] on button ">" at bounding box center [1224, 439] width 49 height 47
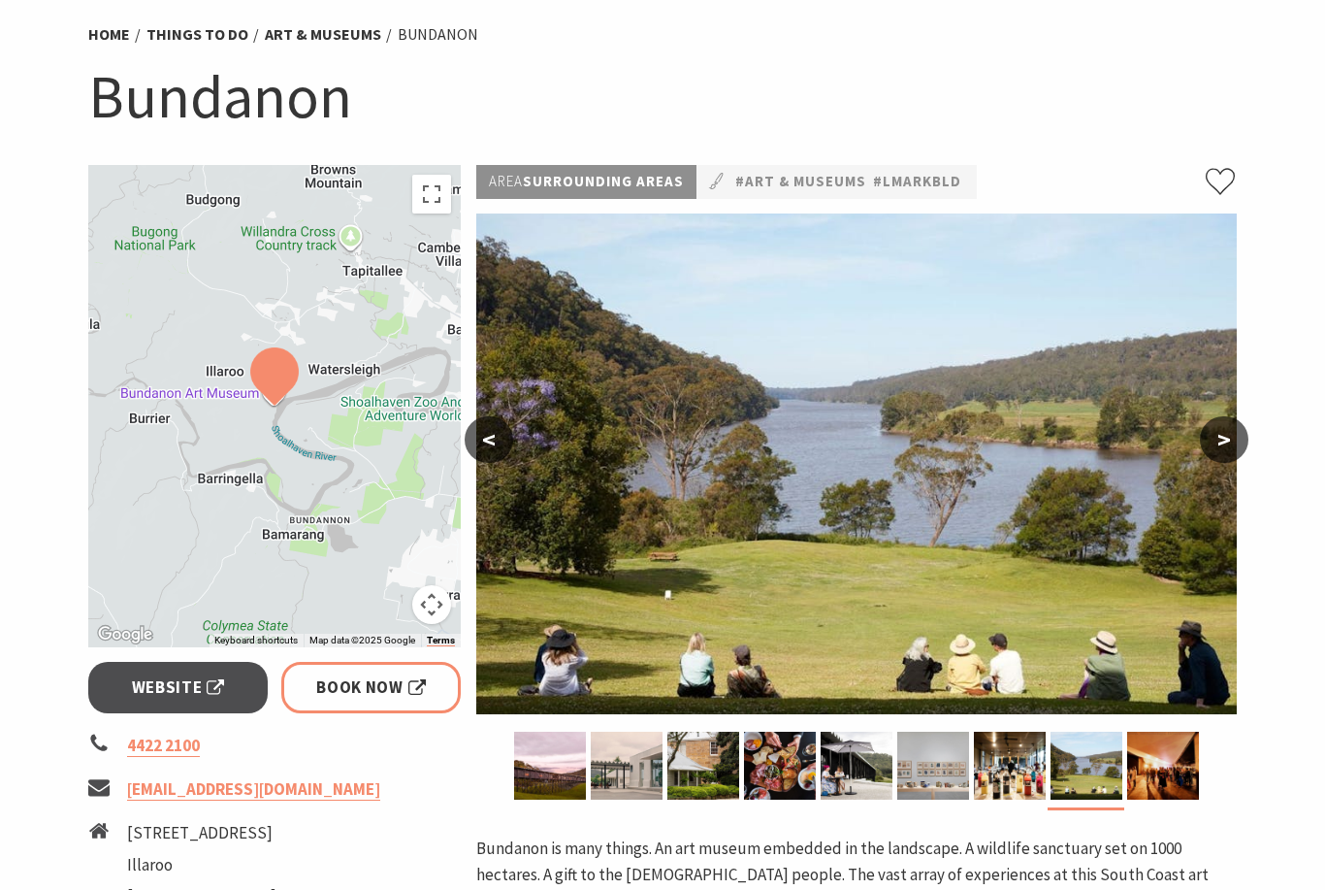
click at [1213, 441] on button ">" at bounding box center [1224, 439] width 49 height 47
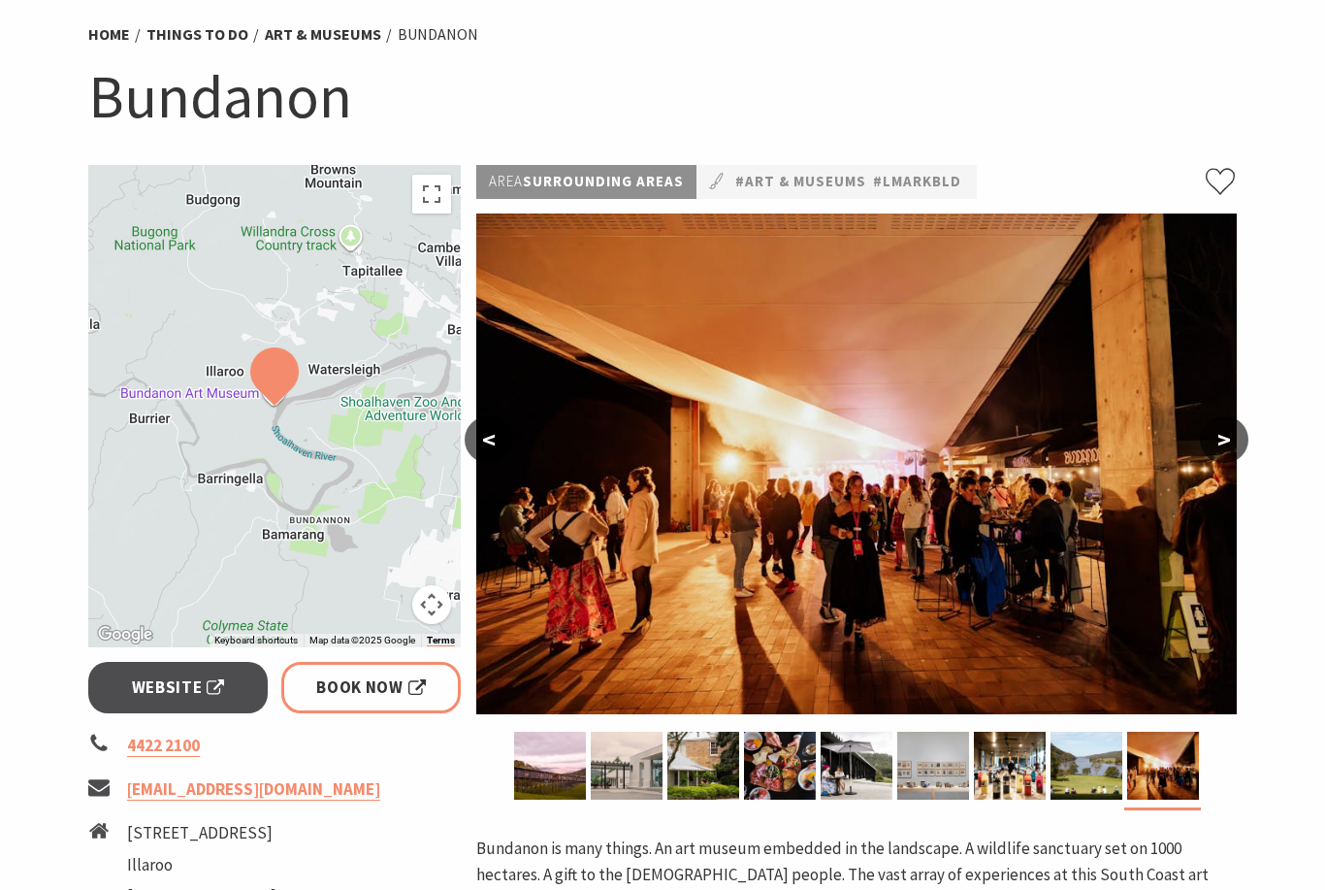
click at [1231, 445] on button ">" at bounding box center [1224, 439] width 49 height 47
click at [1216, 448] on button ">" at bounding box center [1224, 439] width 49 height 47
click at [1219, 445] on button ">" at bounding box center [1224, 439] width 49 height 47
click at [1223, 450] on button ">" at bounding box center [1224, 439] width 49 height 47
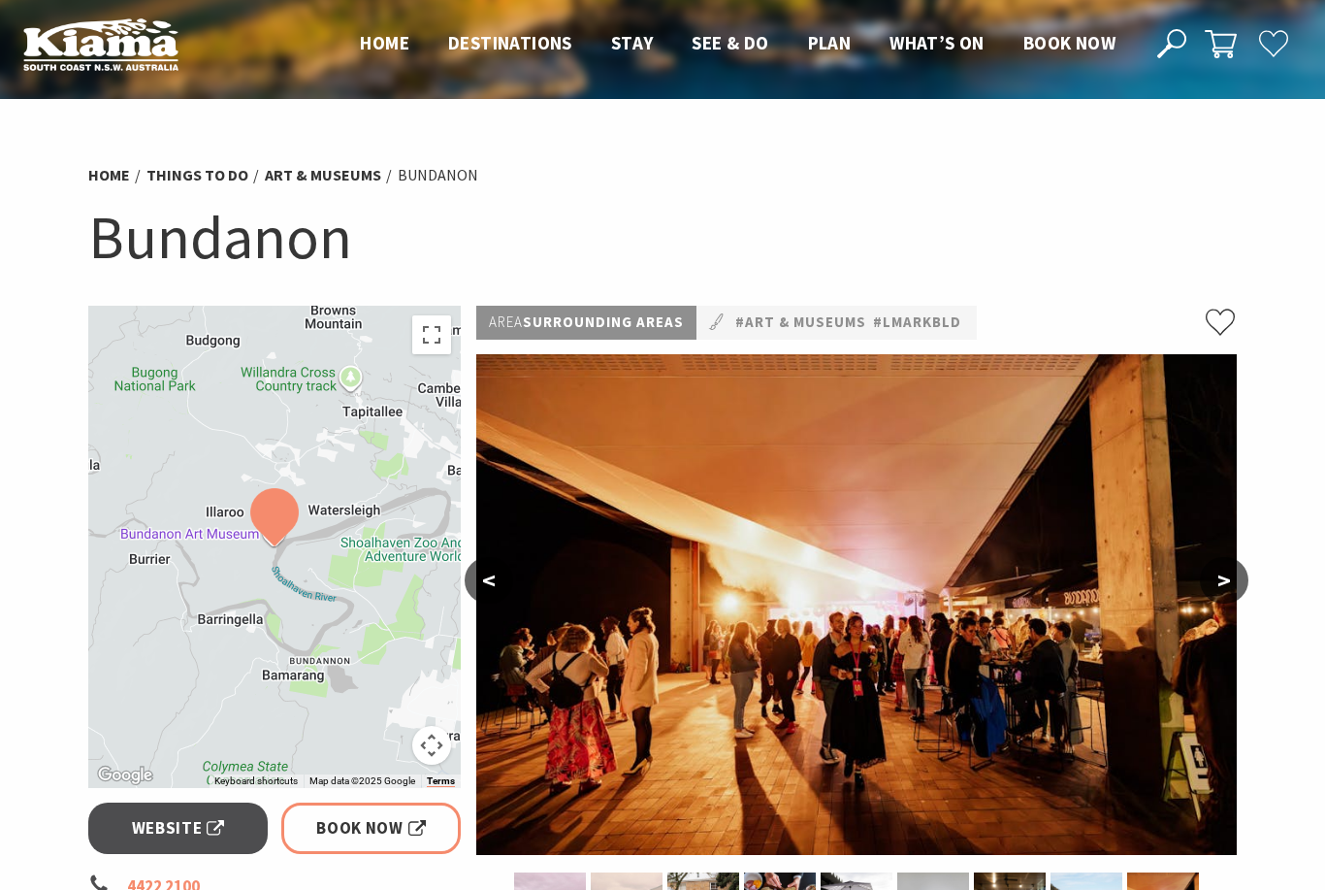
scroll to position [0, 0]
